Goal: Task Accomplishment & Management: Manage account settings

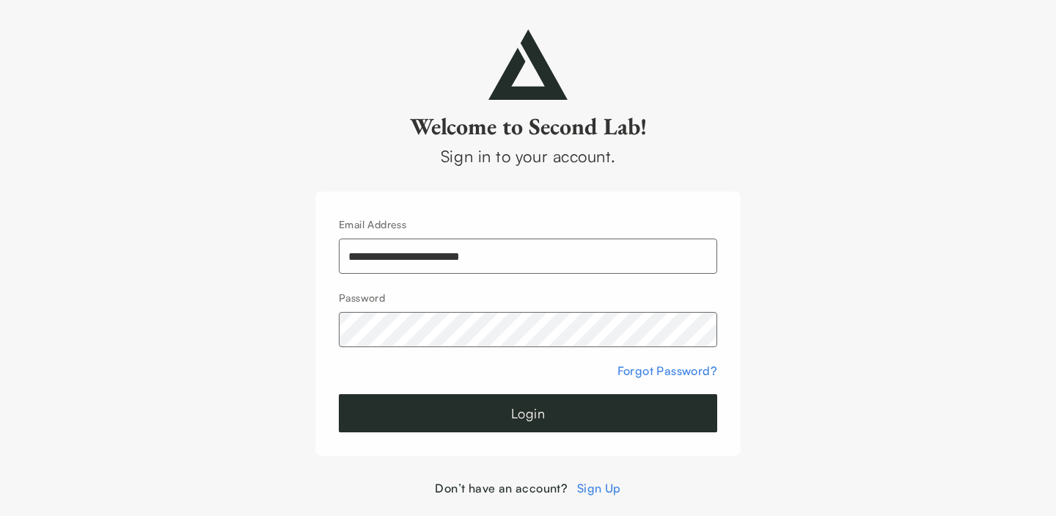
click at [435, 256] on input "**********" at bounding box center [528, 255] width 379 height 35
type input "**********"
click at [608, 402] on button "Login" at bounding box center [528, 413] width 379 height 38
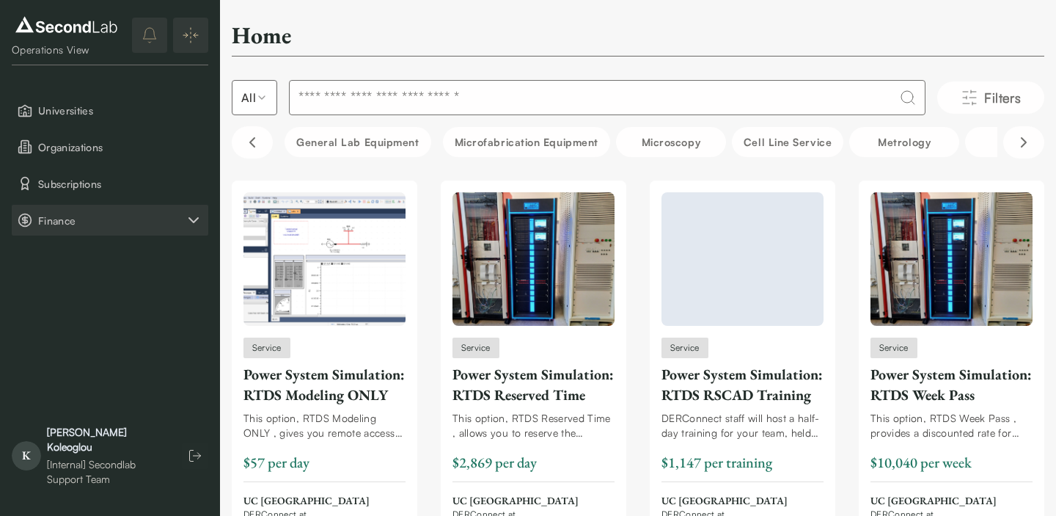
click at [102, 218] on span "Finance" at bounding box center [111, 220] width 147 height 15
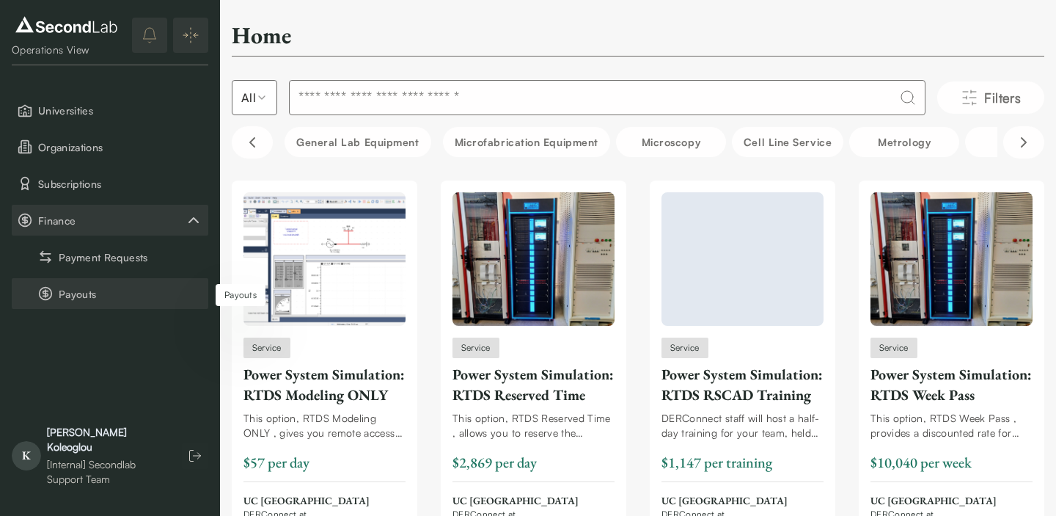
click at [91, 293] on button "Payouts" at bounding box center [110, 293] width 197 height 31
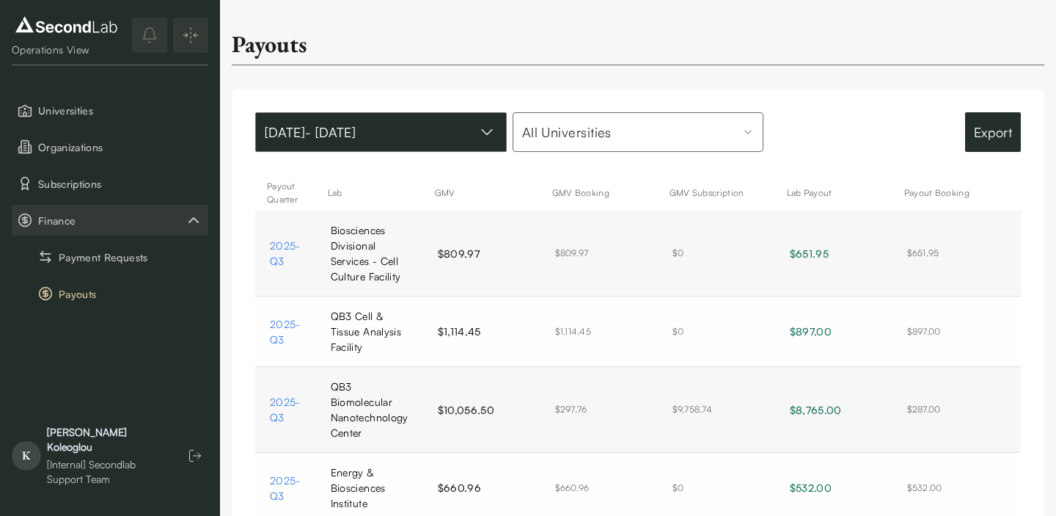
click at [452, 124] on button "Jan 01, 2024 - Aug 15, 2025" at bounding box center [381, 132] width 252 height 40
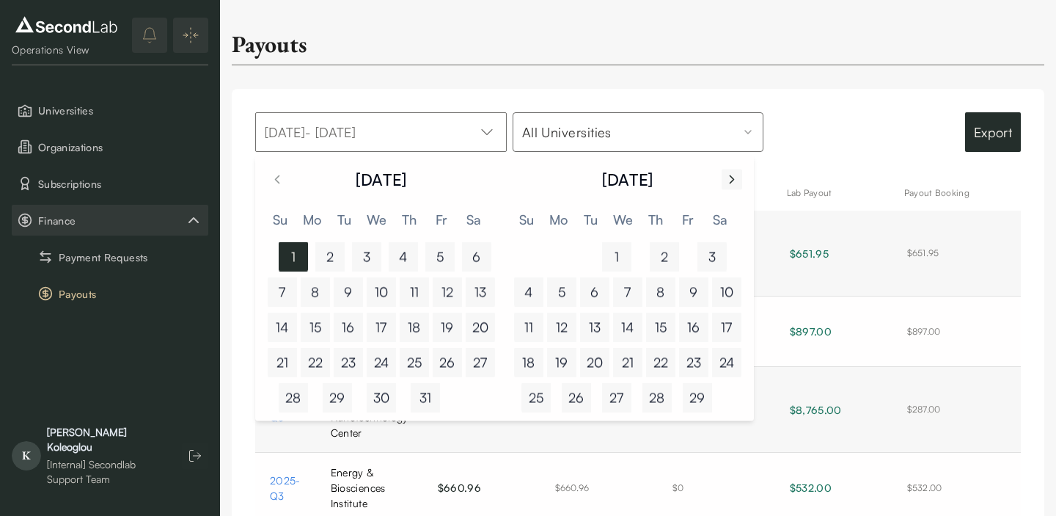
click at [726, 178] on icon "Go to next month" at bounding box center [732, 179] width 15 height 18
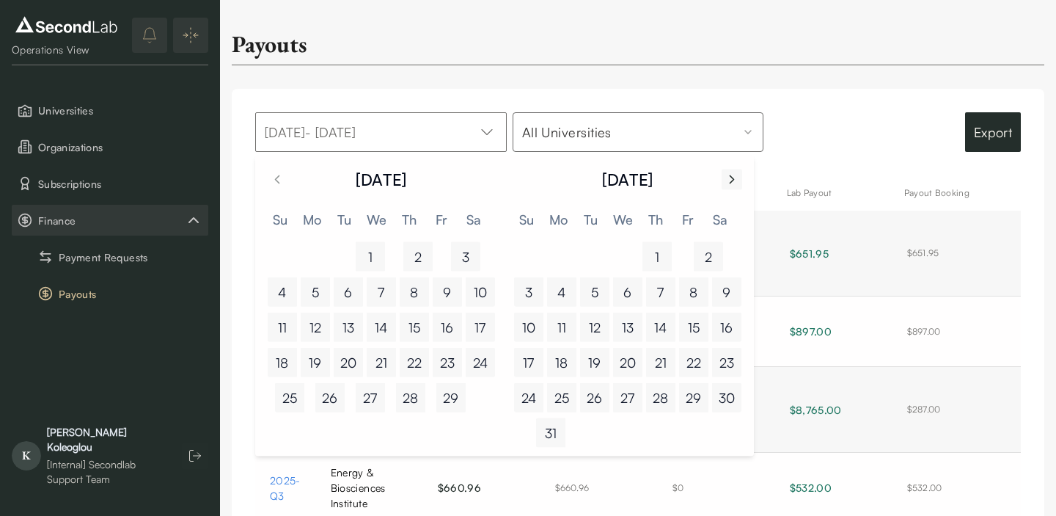
click at [726, 178] on icon "Go to next month" at bounding box center [732, 179] width 15 height 18
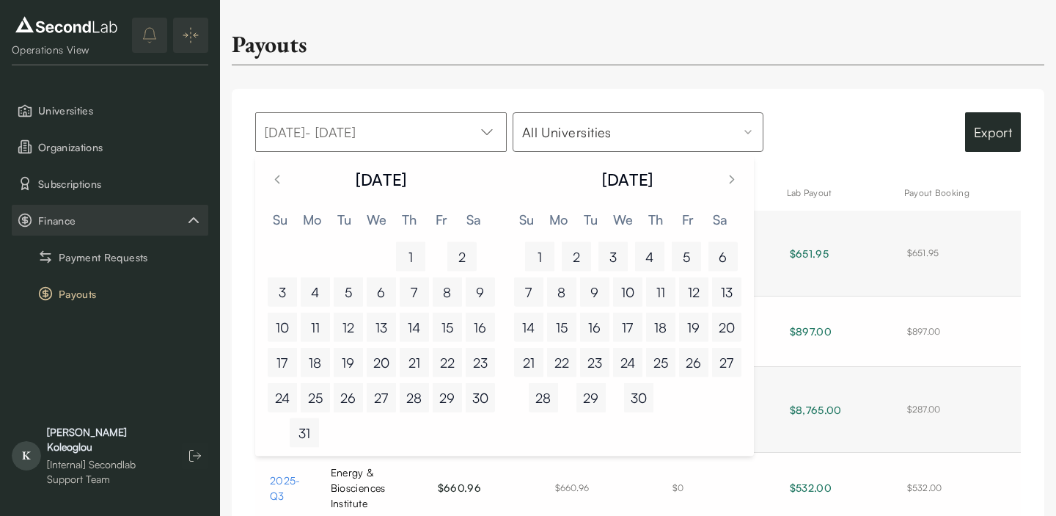
click at [533, 244] on button "1" at bounding box center [539, 256] width 29 height 29
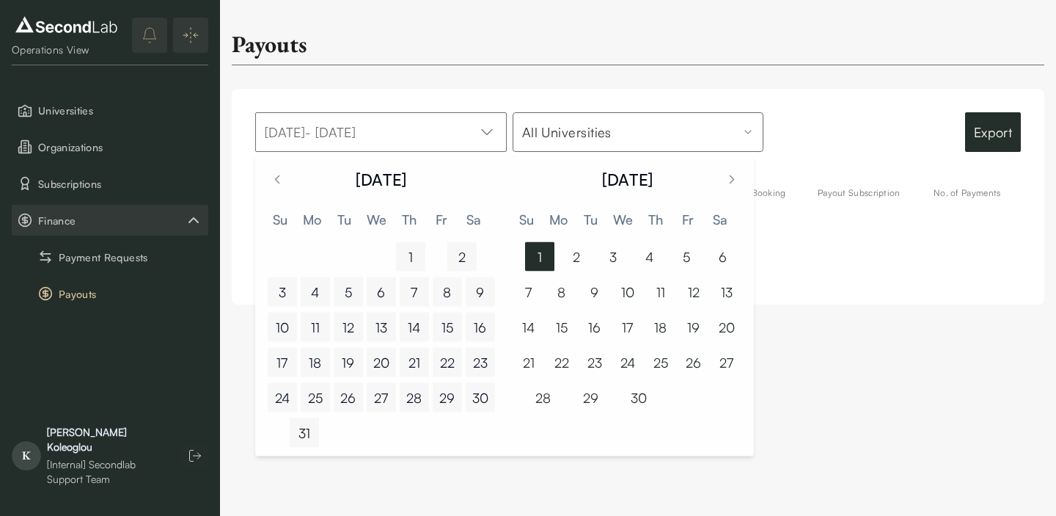
click at [533, 244] on button "1" at bounding box center [539, 256] width 29 height 29
click at [730, 177] on icon "Go to next month" at bounding box center [732, 179] width 15 height 18
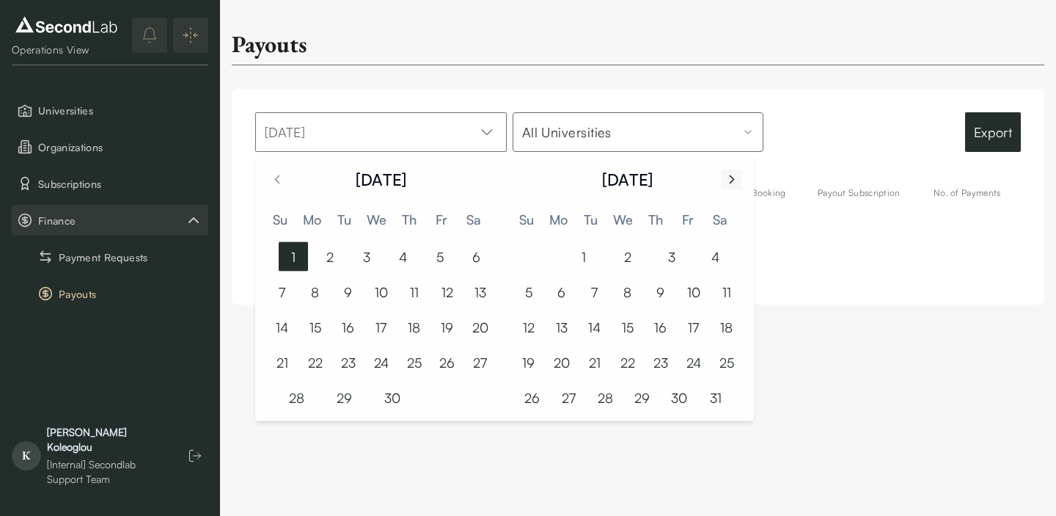
click at [730, 177] on icon "Go to next month" at bounding box center [732, 179] width 15 height 18
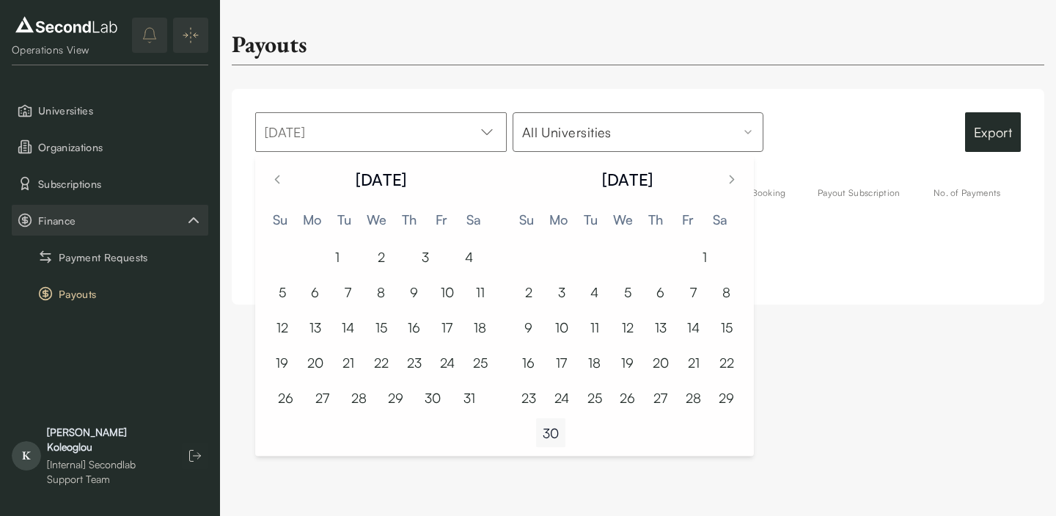
click at [552, 440] on button "30" at bounding box center [550, 432] width 29 height 29
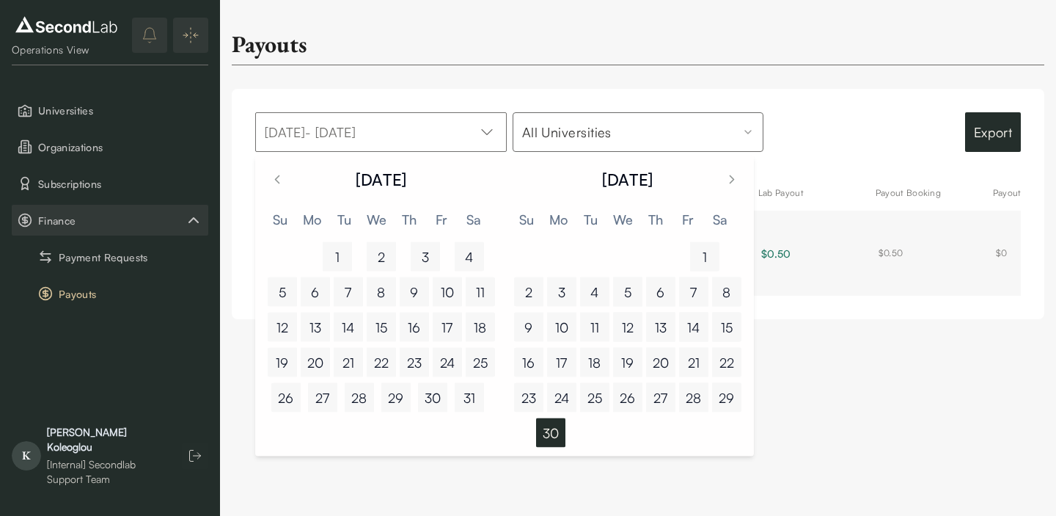
click at [828, 145] on div "Export" at bounding box center [896, 132] width 252 height 40
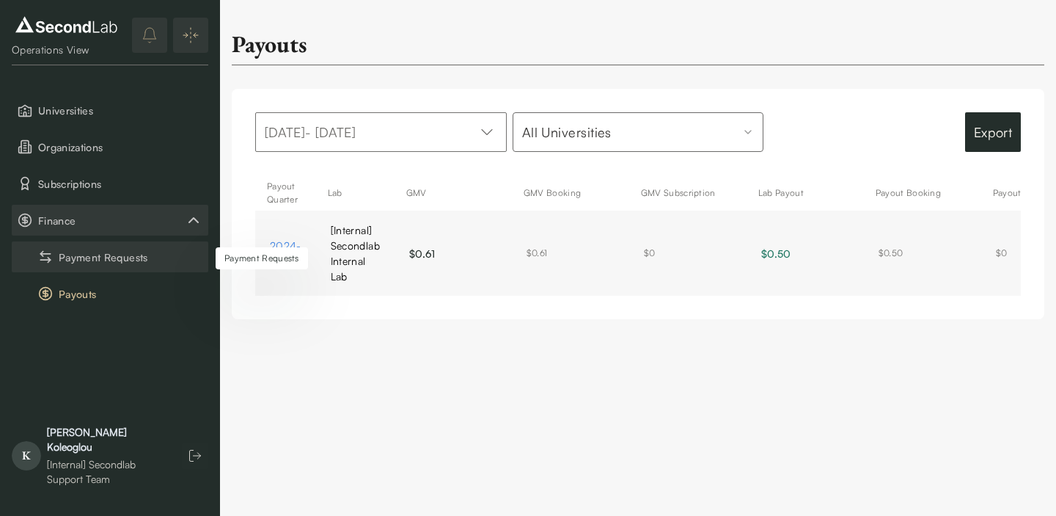
click at [105, 250] on button "Payment Requests" at bounding box center [110, 256] width 197 height 31
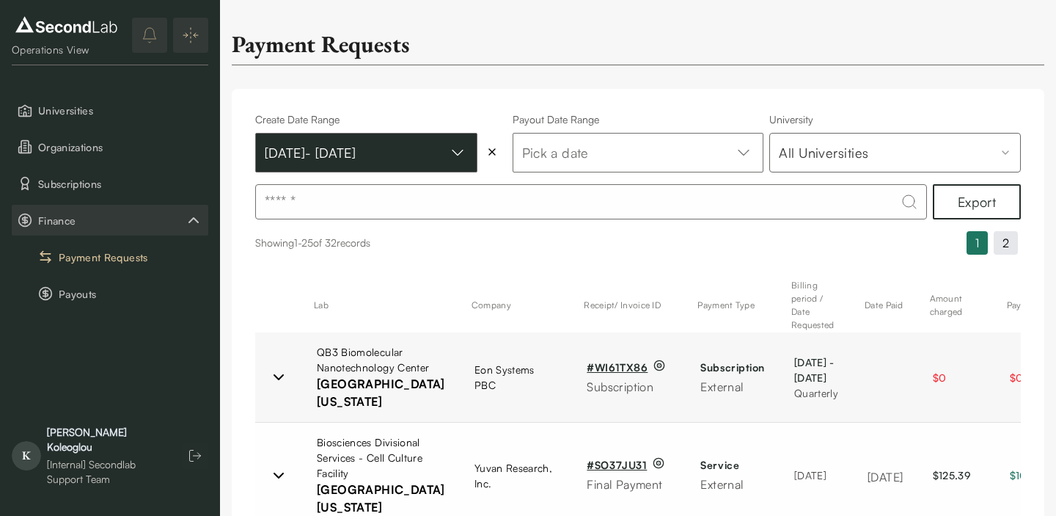
click at [415, 154] on button "Jul 01, 2025 - Sep 30, 2025" at bounding box center [366, 153] width 222 height 40
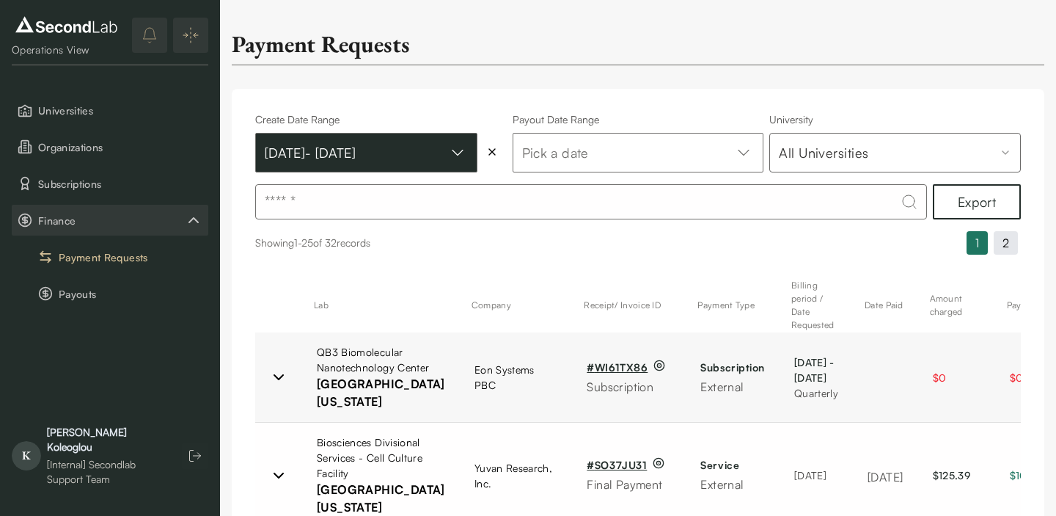
click at [424, 169] on button "Jul 01, 2025 - Sep 30, 2025" at bounding box center [366, 153] width 222 height 40
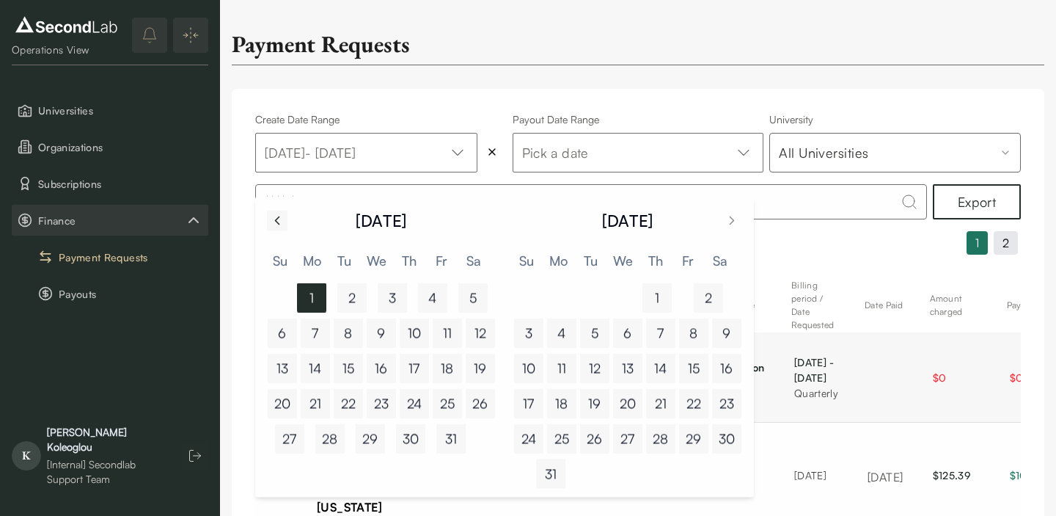
click at [269, 213] on button "Go to previous month" at bounding box center [277, 220] width 21 height 21
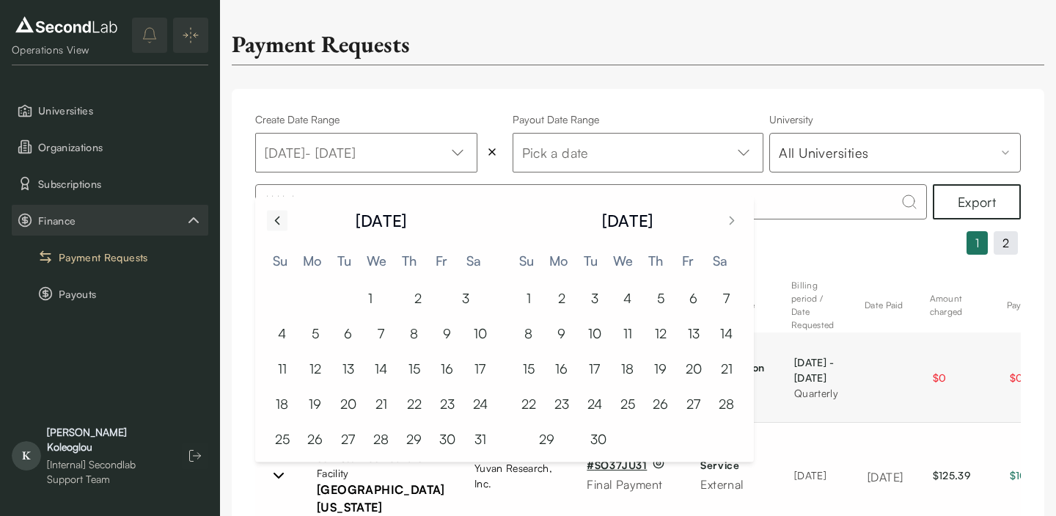
click at [269, 213] on button "Go to previous month" at bounding box center [277, 220] width 21 height 21
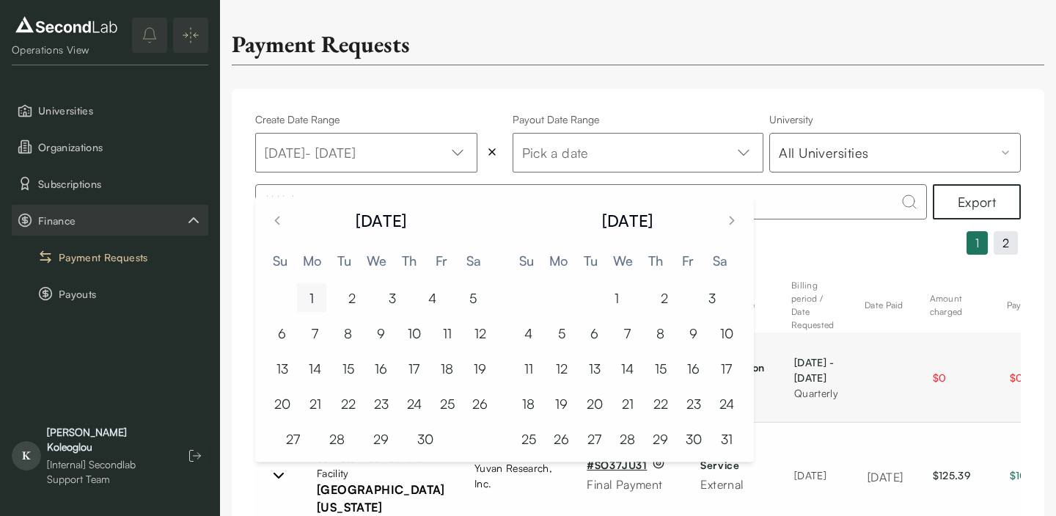
click at [319, 300] on button "1" at bounding box center [311, 297] width 29 height 29
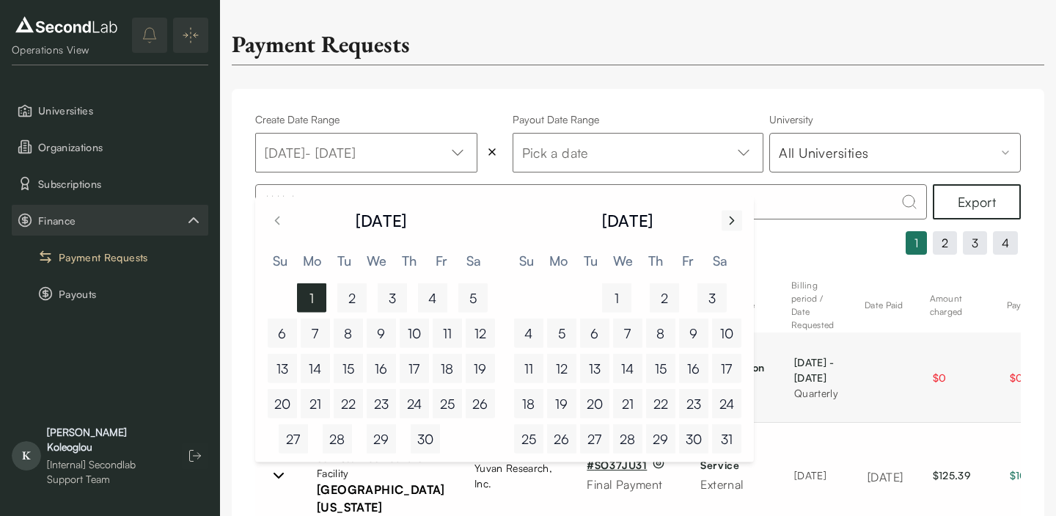
click at [731, 223] on icon "Go to next month" at bounding box center [733, 219] width 4 height 7
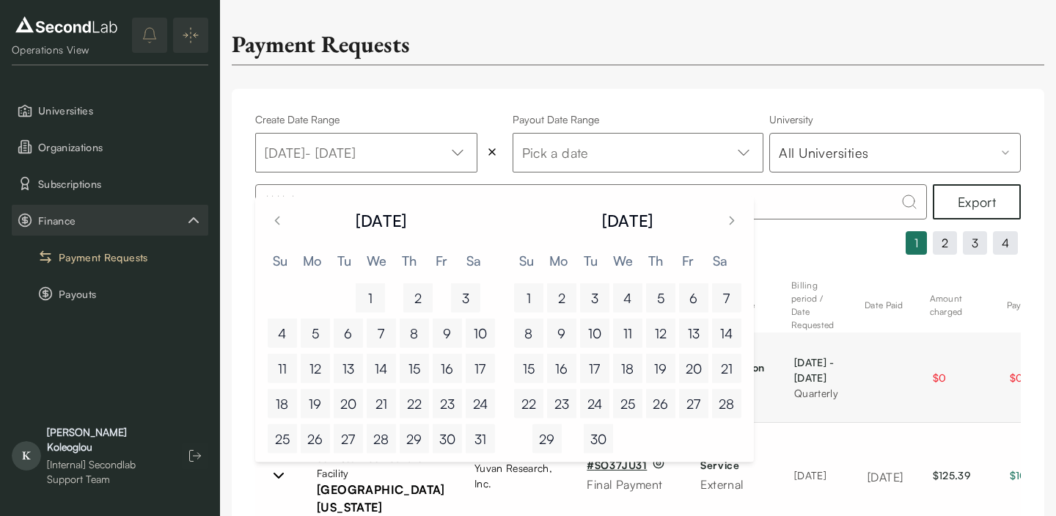
click at [599, 435] on button "30" at bounding box center [598, 438] width 29 height 29
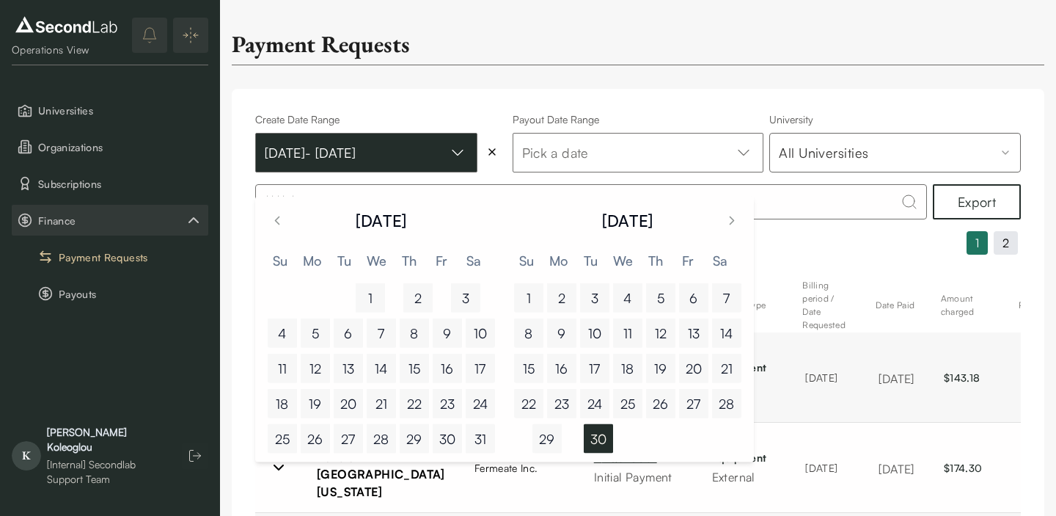
click at [331, 158] on button "Apr 01, 2025 - Jun 30, 2025" at bounding box center [366, 153] width 222 height 40
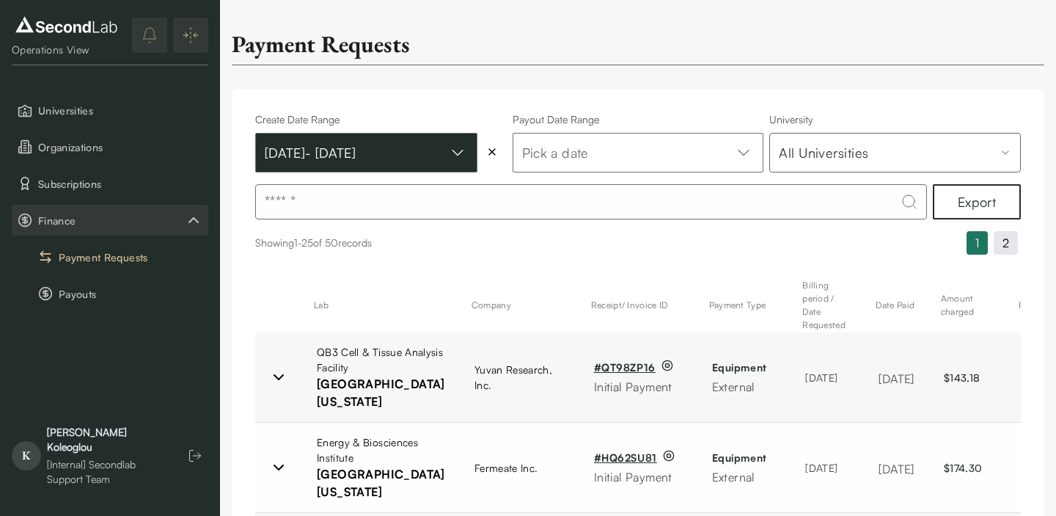
click at [326, 161] on button "Apr 01, 2025 - Jun 30, 2025" at bounding box center [366, 153] width 222 height 40
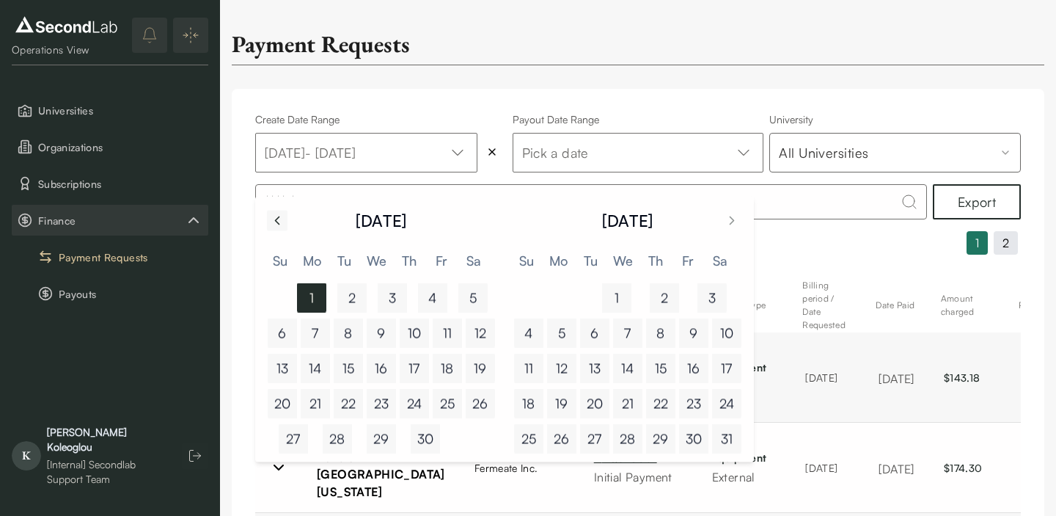
click at [274, 213] on icon "Go to previous month" at bounding box center [277, 220] width 15 height 15
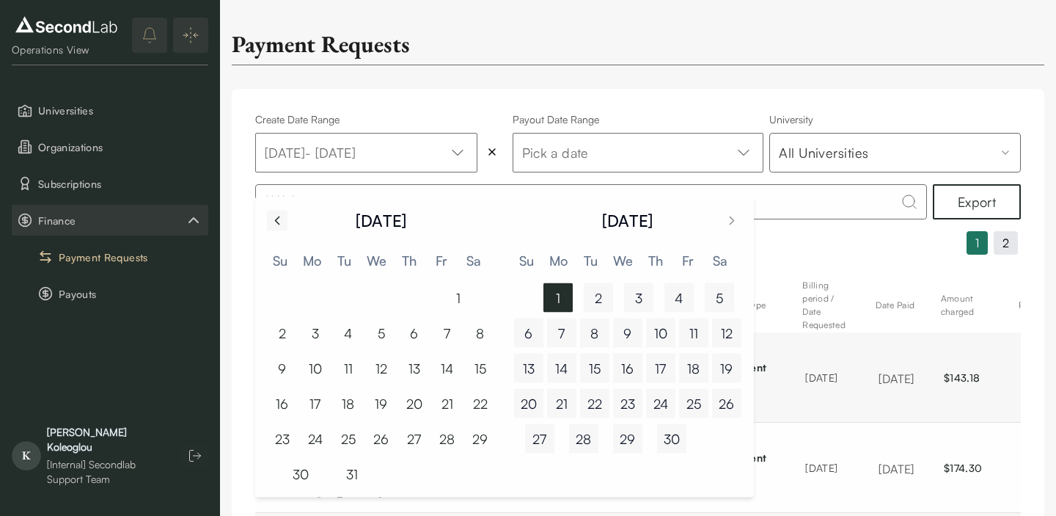
click at [274, 213] on icon "Go to previous month" at bounding box center [277, 220] width 15 height 15
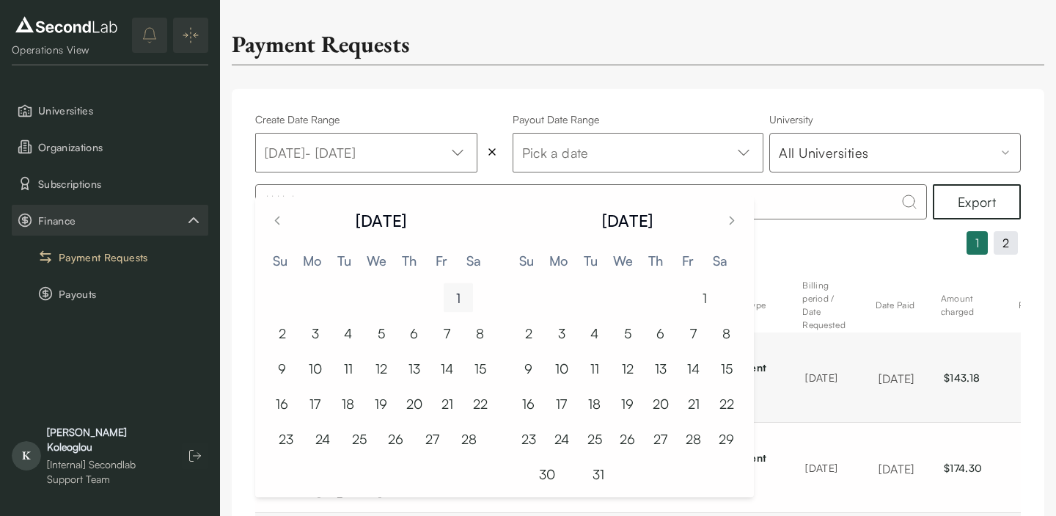
click at [456, 294] on button "1" at bounding box center [458, 297] width 29 height 29
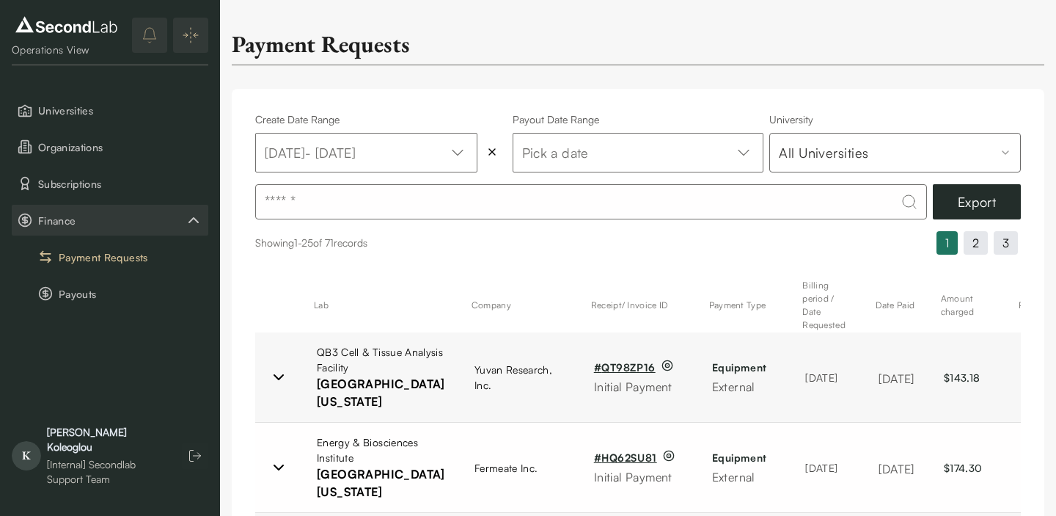
click at [988, 213] on button "Export" at bounding box center [977, 201] width 88 height 35
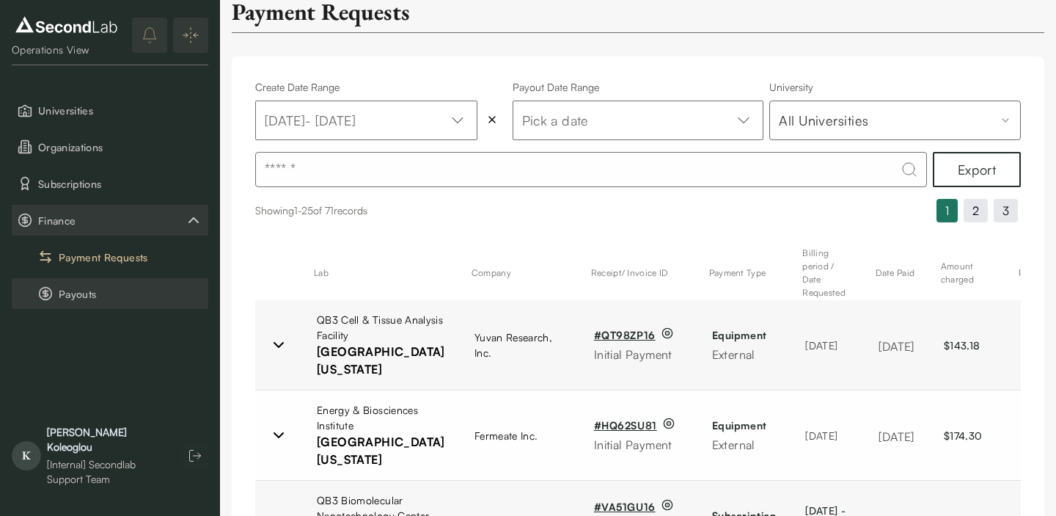
scroll to position [29, 0]
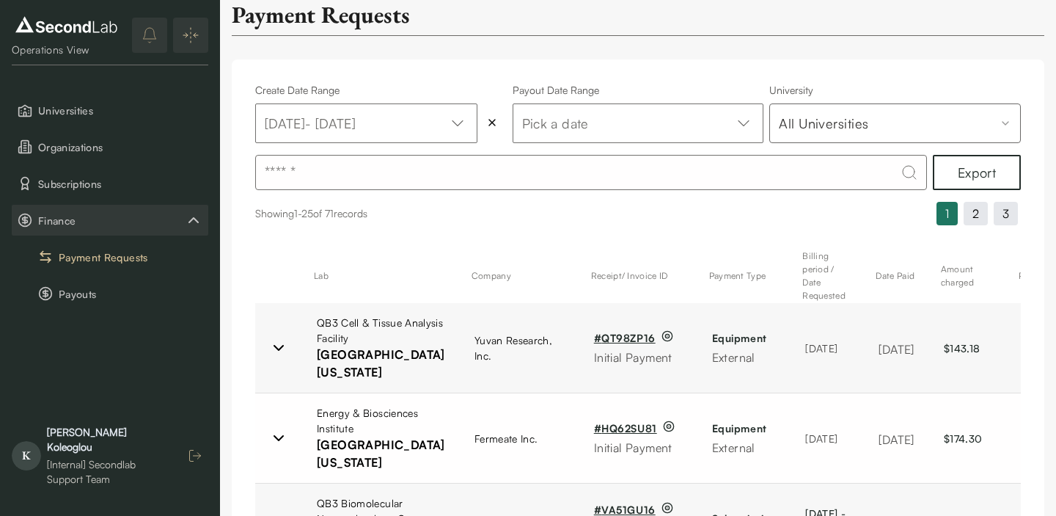
click at [194, 461] on icon "button" at bounding box center [195, 455] width 15 height 15
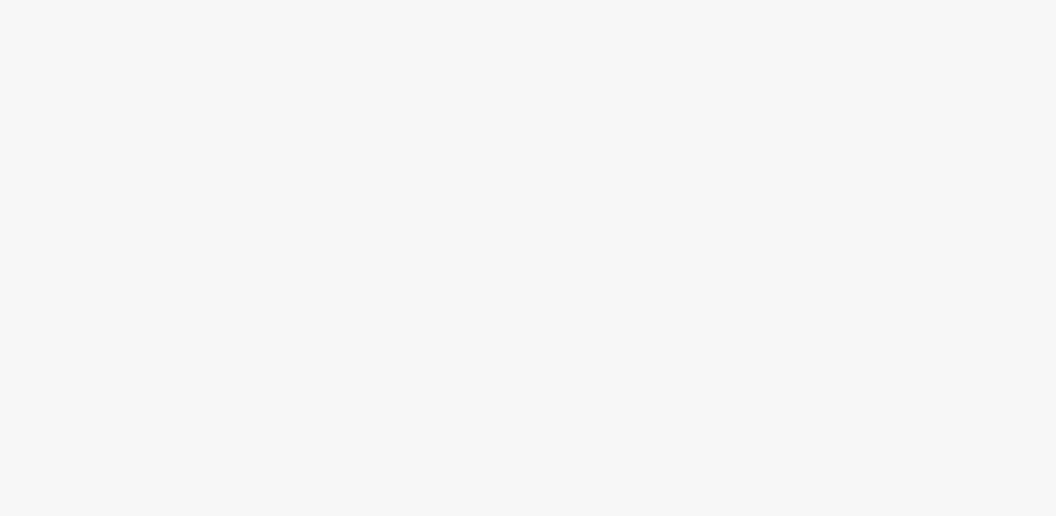
scroll to position [0, 0]
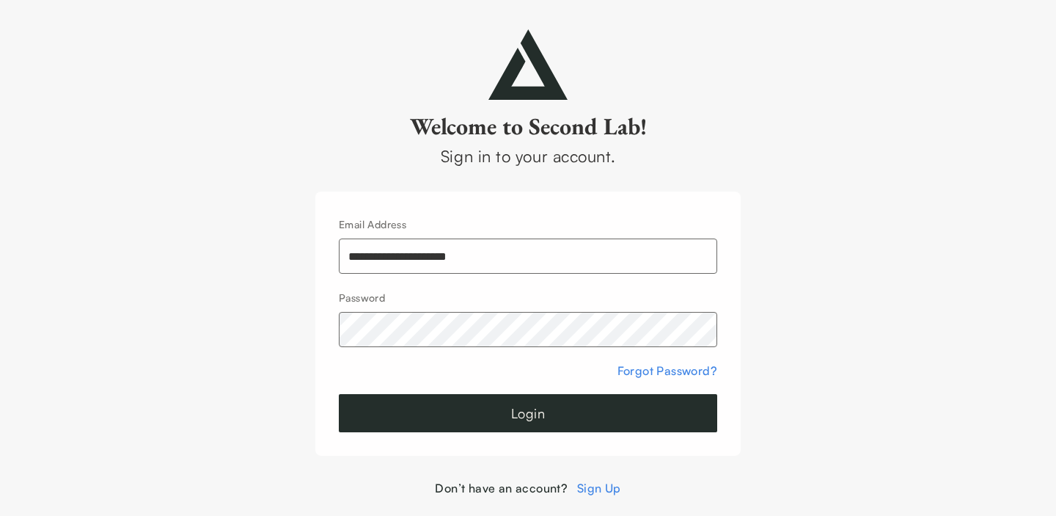
click at [404, 260] on input "**********" at bounding box center [528, 255] width 379 height 35
type input "**********"
click at [559, 410] on button "Login" at bounding box center [528, 413] width 379 height 38
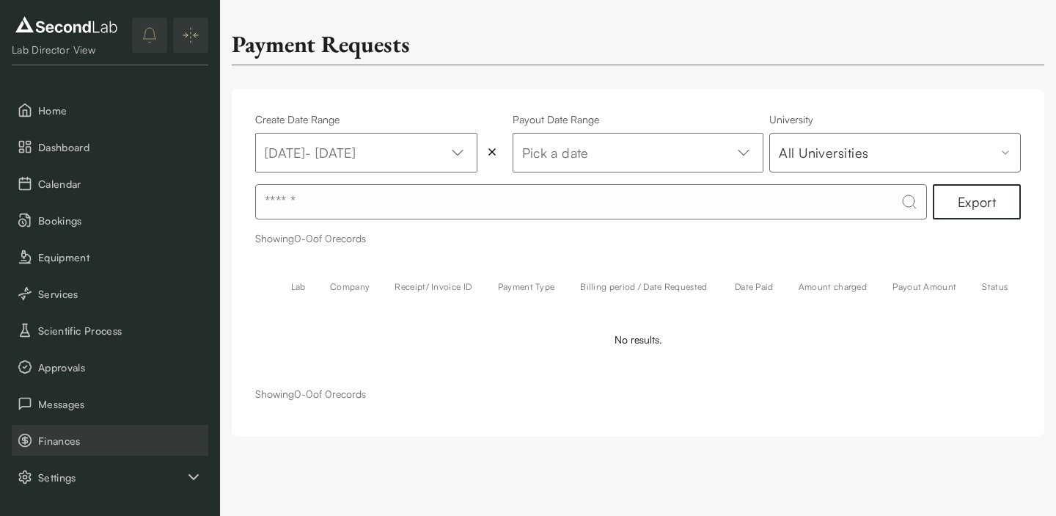
click at [74, 435] on span "Finances" at bounding box center [120, 440] width 164 height 15
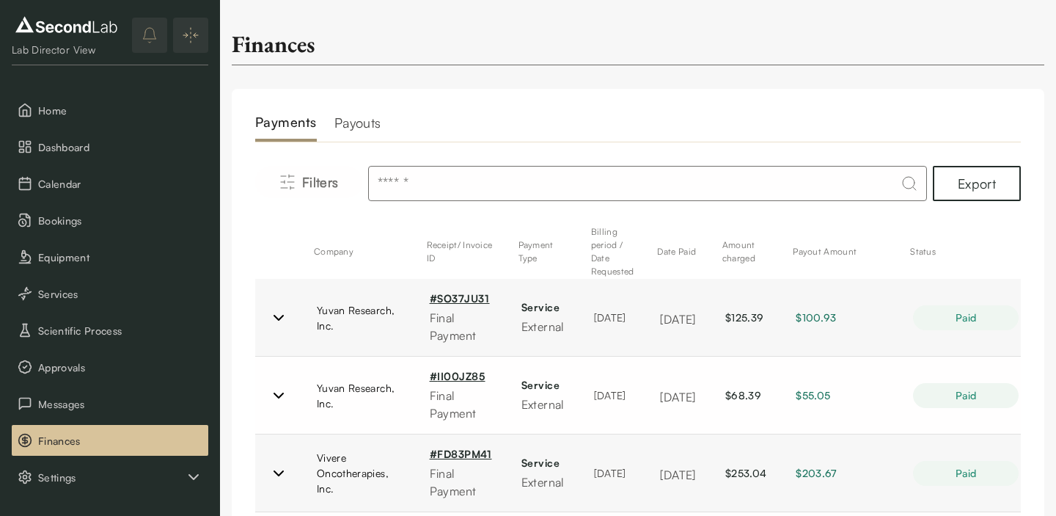
click at [371, 128] on h2 "Payouts" at bounding box center [358, 126] width 47 height 29
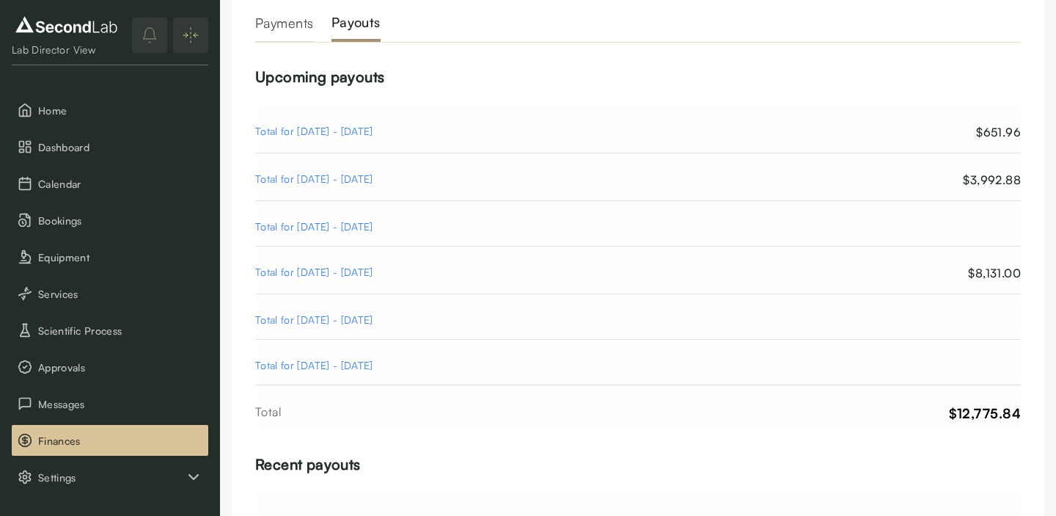
scroll to position [143, 0]
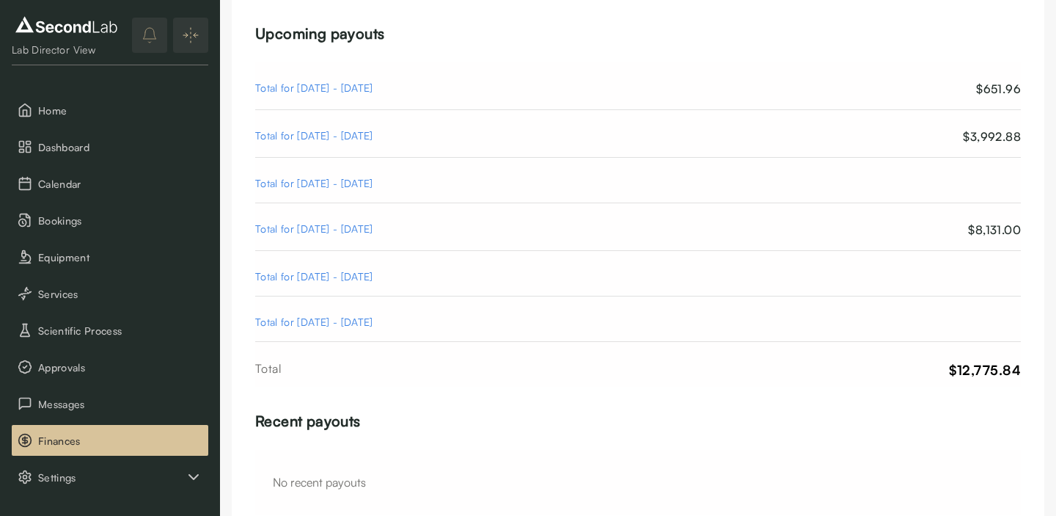
click at [351, 137] on div "Total for [DATE] - [DATE]" at bounding box center [314, 137] width 118 height 18
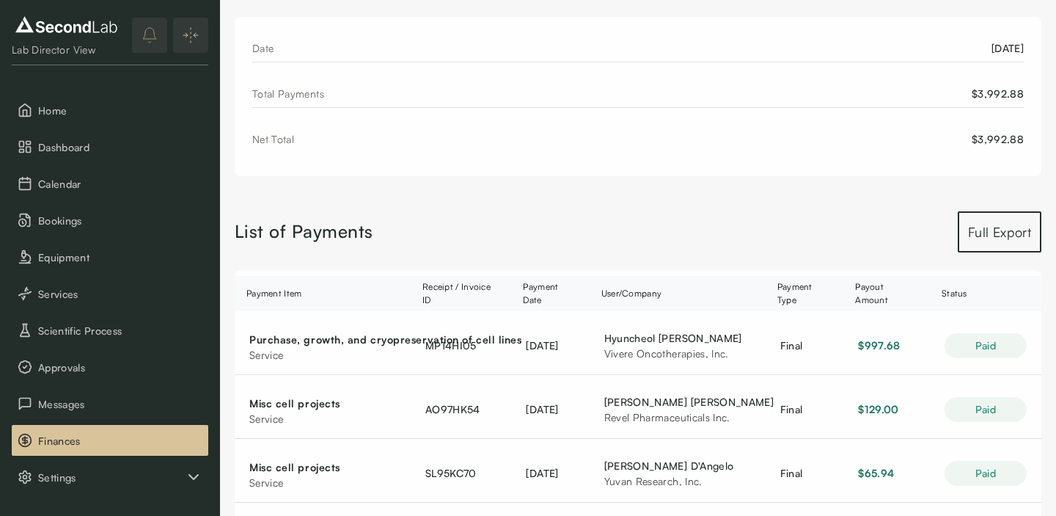
scroll to position [80, 0]
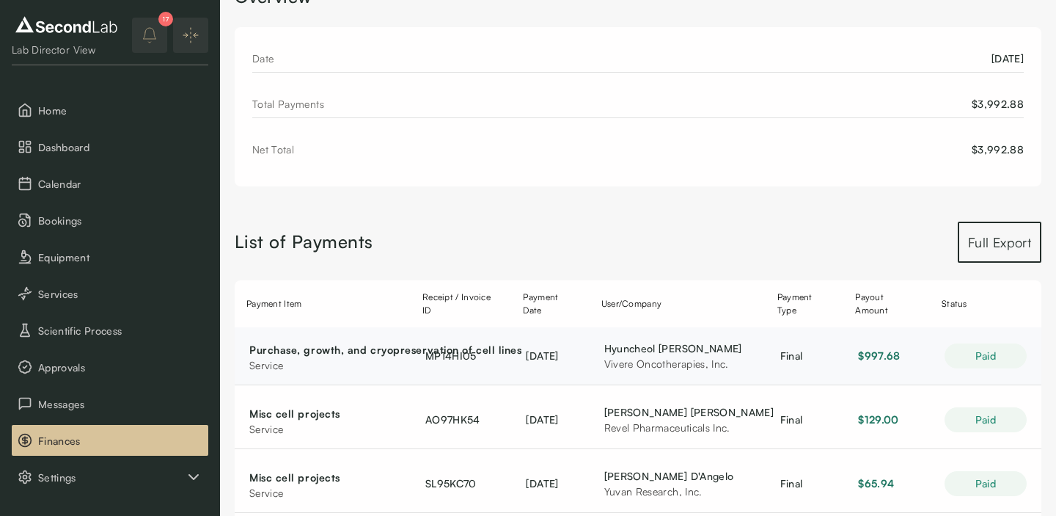
click at [276, 346] on div "Purchase, growth, and cryopreservation of cell lines" at bounding box center [322, 349] width 147 height 15
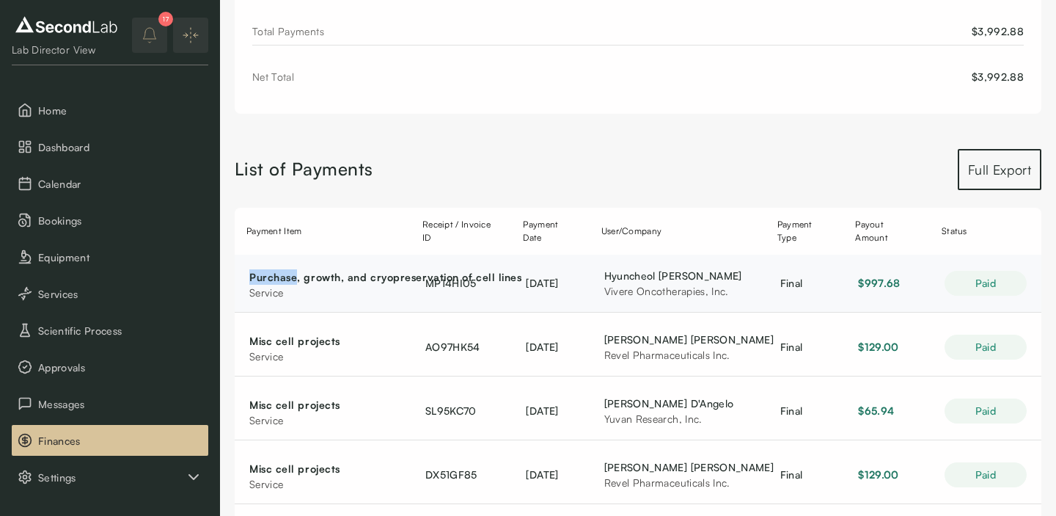
scroll to position [315, 0]
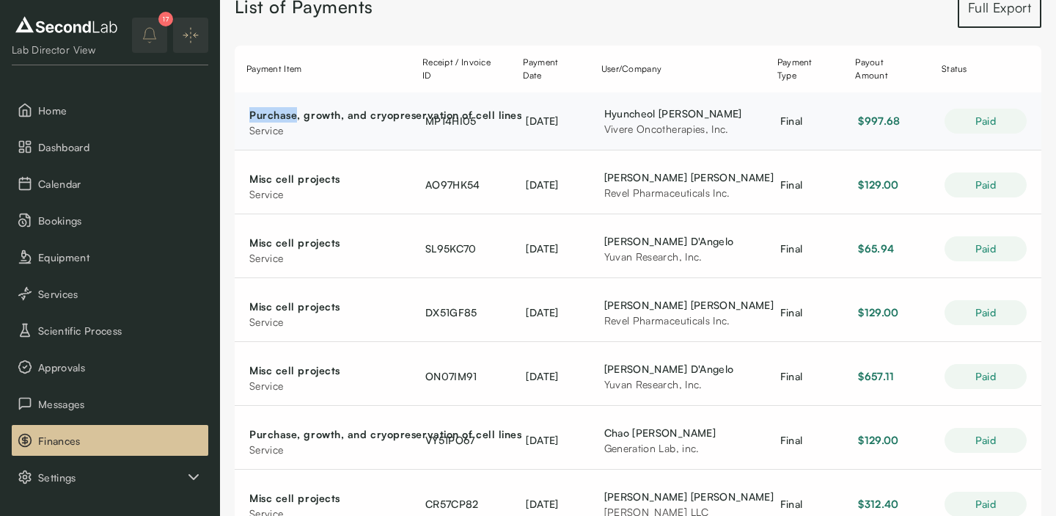
click at [333, 119] on div "Purchase, growth, and cryopreservation of cell lines" at bounding box center [322, 114] width 147 height 15
click at [610, 129] on td "[PERSON_NAME], Inc." at bounding box center [678, 121] width 176 height 58
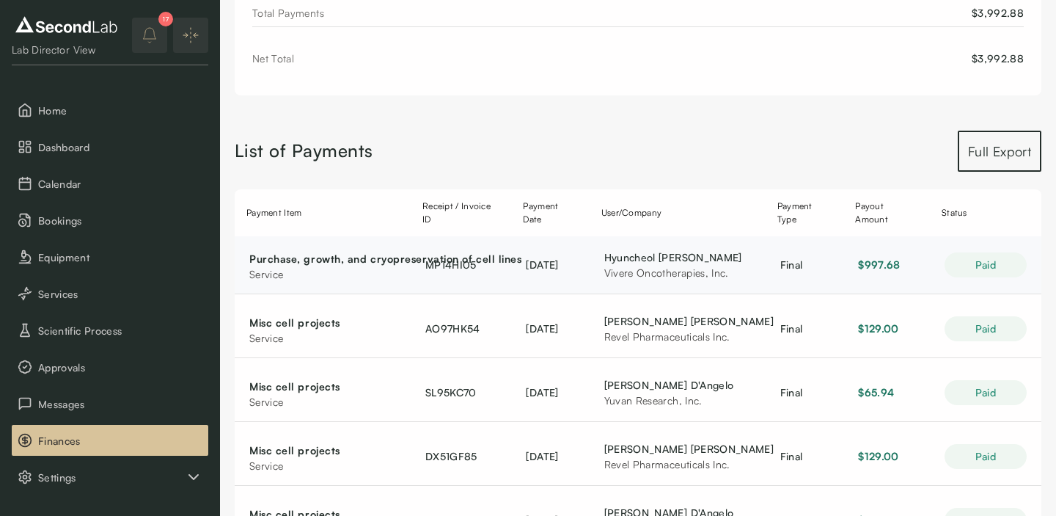
scroll to position [166, 0]
